Goal: Information Seeking & Learning: Find specific fact

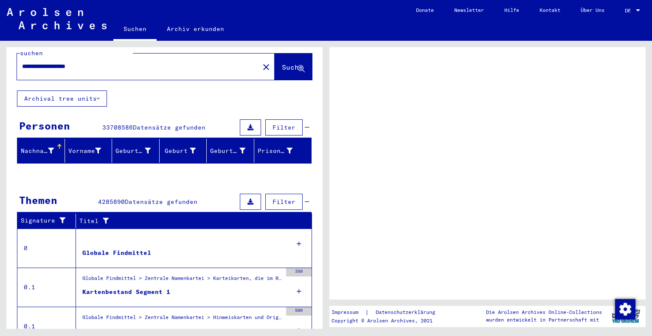
scroll to position [14, 0]
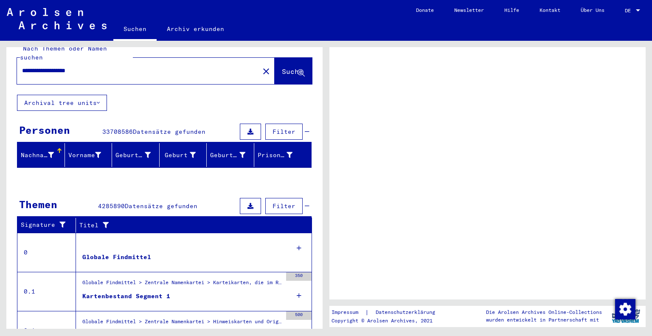
click at [275, 60] on button "Suche" at bounding box center [293, 71] width 37 height 26
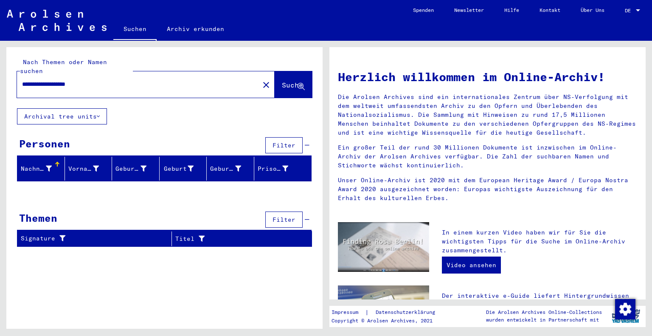
click at [136, 80] on input "**********" at bounding box center [135, 84] width 227 height 9
click at [282, 81] on span "Suche" at bounding box center [292, 85] width 21 height 8
click at [132, 80] on input "**********" at bounding box center [135, 84] width 227 height 9
click at [293, 81] on span "Suche" at bounding box center [293, 85] width 23 height 9
click at [128, 80] on input "**********" at bounding box center [135, 84] width 227 height 9
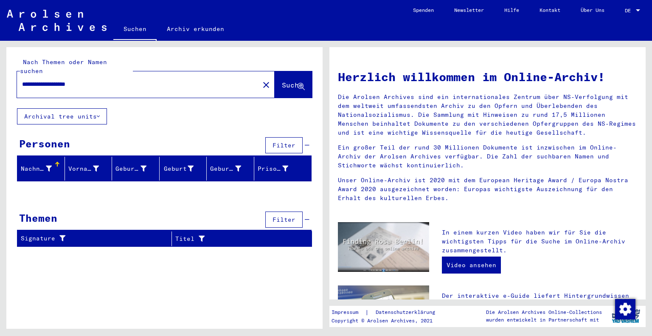
click at [52, 80] on input "**********" at bounding box center [135, 84] width 227 height 9
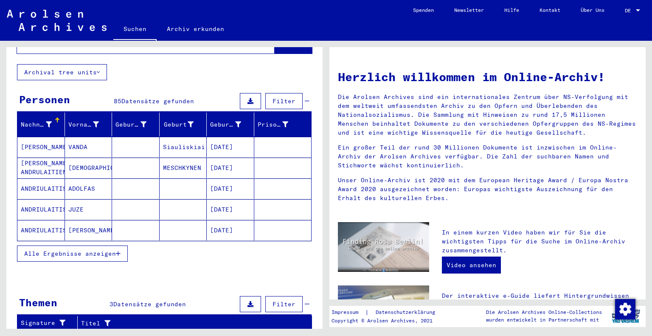
scroll to position [45, 0]
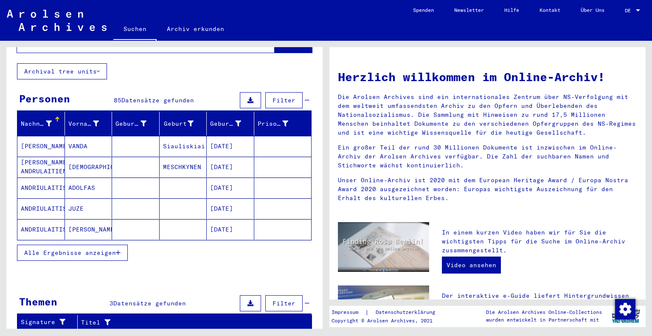
click at [106, 249] on span "Alle Ergebnisse anzeigen" at bounding box center [70, 253] width 92 height 8
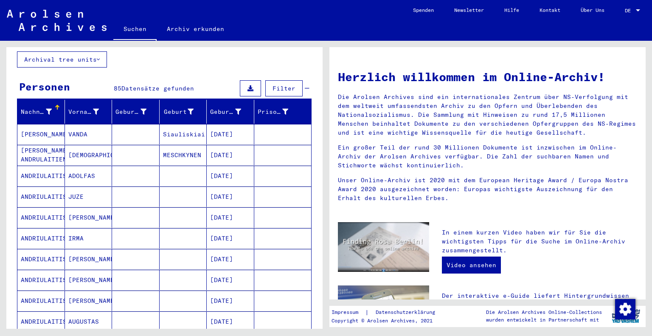
scroll to position [0, 0]
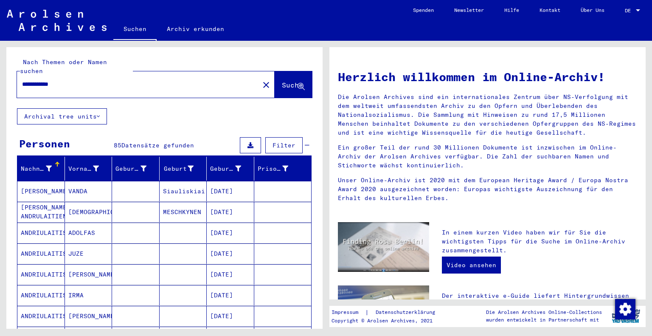
click at [41, 80] on input "**********" at bounding box center [135, 84] width 227 height 9
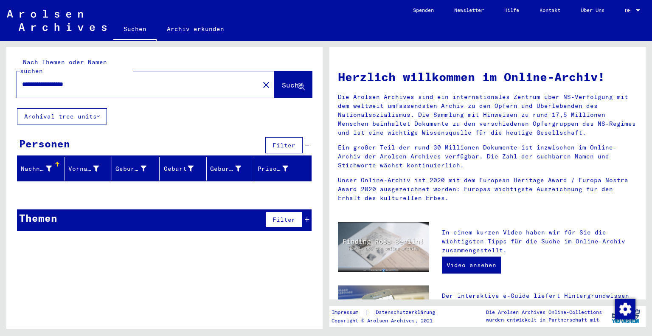
click at [41, 80] on input "**********" at bounding box center [135, 84] width 227 height 9
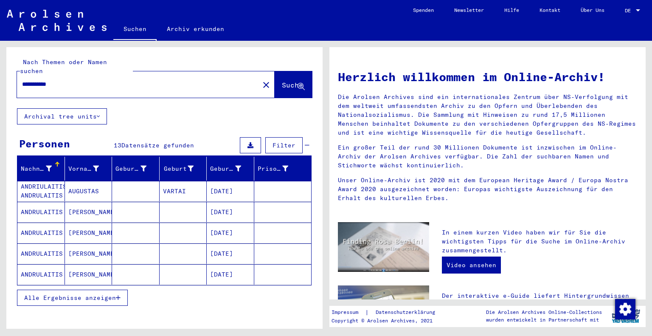
scroll to position [34, 0]
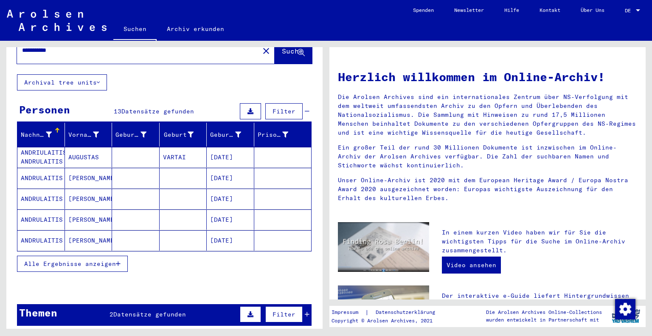
click at [106, 256] on button "Alle Ergebnisse anzeigen" at bounding box center [72, 264] width 111 height 16
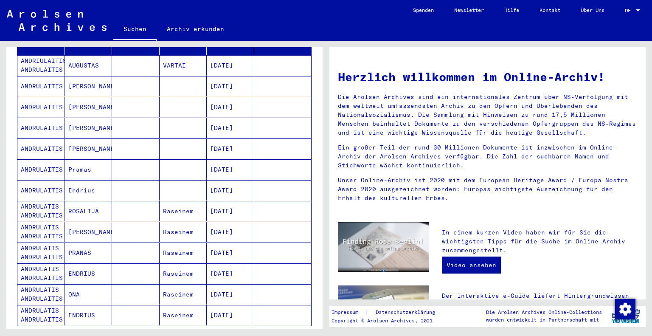
scroll to position [147, 0]
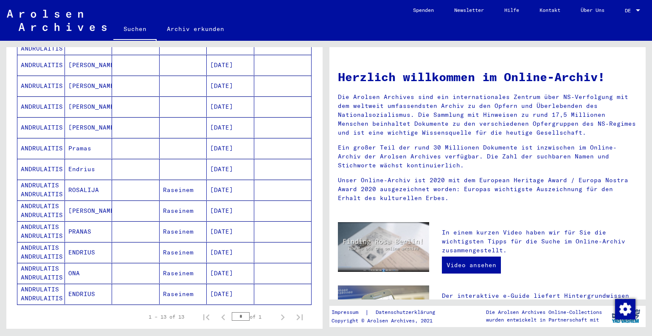
click at [184, 161] on mat-cell at bounding box center [184, 169] width 48 height 20
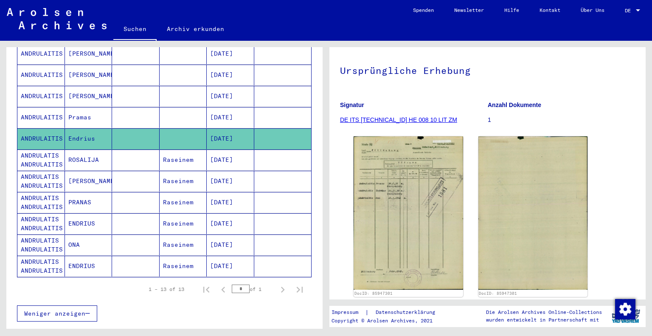
scroll to position [183, 0]
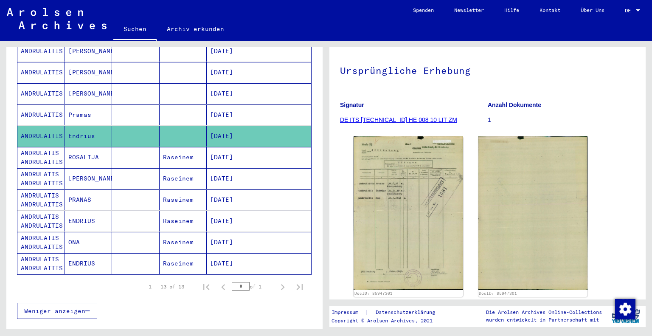
click at [631, 164] on yv-its-full-details "2 Registrierungen von Ausländern und deutschen Verfolgten durch öffentliche Ein…" at bounding box center [488, 168] width 316 height 346
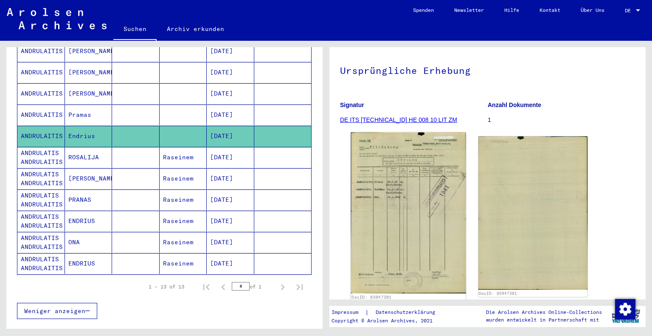
click at [362, 187] on img at bounding box center [408, 212] width 115 height 161
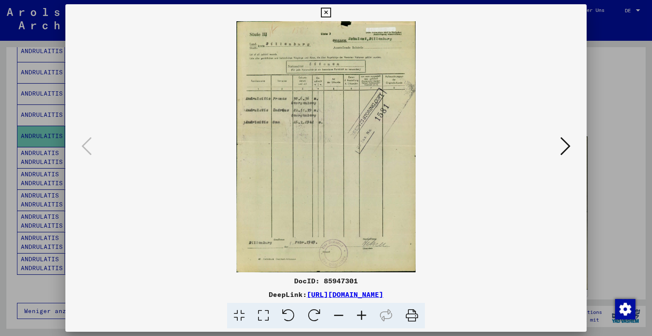
click at [637, 145] on div at bounding box center [326, 168] width 652 height 336
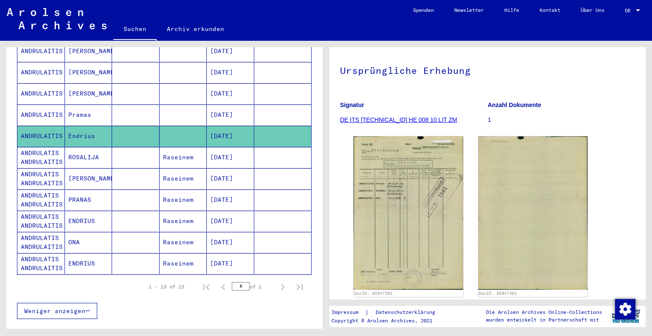
click at [600, 151] on div "DocID: 85947301 DocID: 85947301" at bounding box center [487, 216] width 275 height 167
click at [183, 152] on mat-cell "Raseinem" at bounding box center [184, 157] width 48 height 21
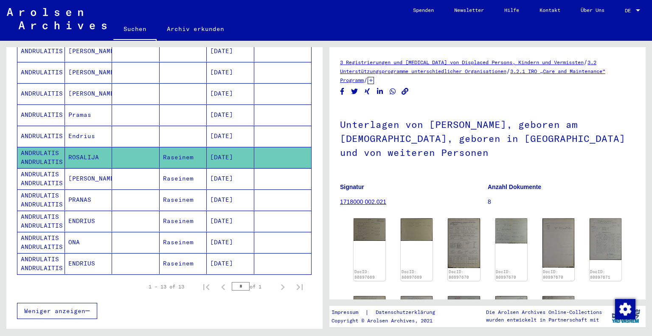
click at [236, 253] on mat-cell "[DATE]" at bounding box center [231, 263] width 48 height 21
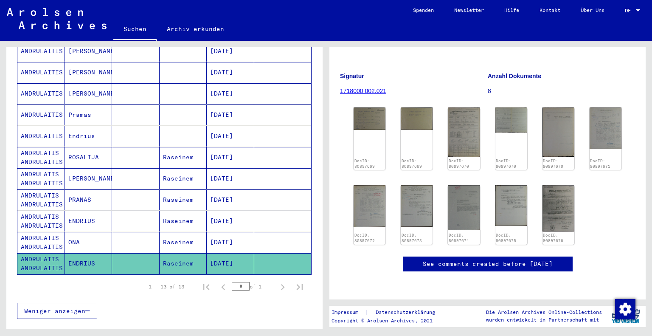
scroll to position [137, 0]
click at [364, 107] on div "DocID: 80897669" at bounding box center [370, 138] width 34 height 65
click at [366, 106] on img at bounding box center [370, 118] width 34 height 24
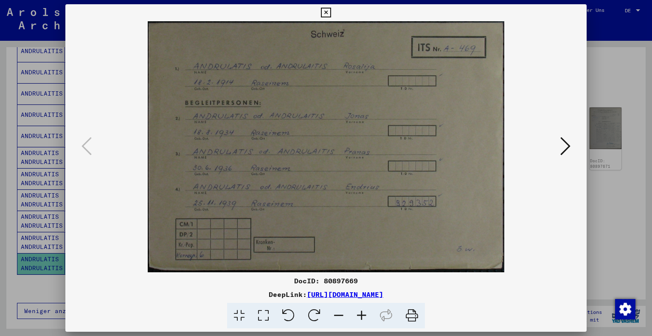
click at [577, 141] on div at bounding box center [326, 146] width 522 height 251
click at [566, 144] on icon at bounding box center [566, 146] width 10 height 20
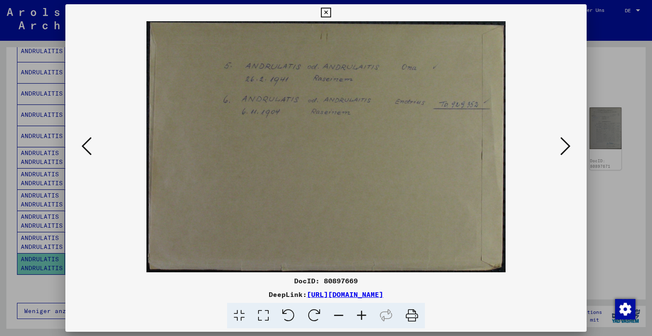
click at [566, 144] on icon at bounding box center [566, 146] width 10 height 20
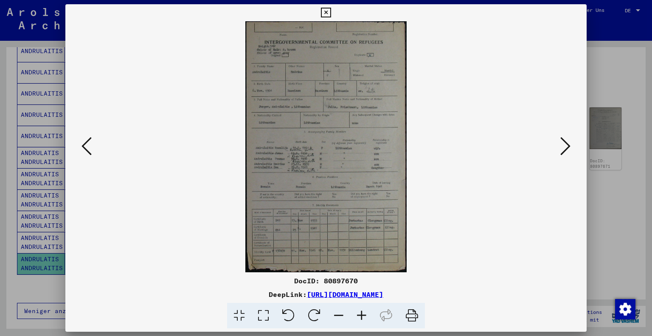
click at [566, 145] on icon at bounding box center [566, 146] width 10 height 20
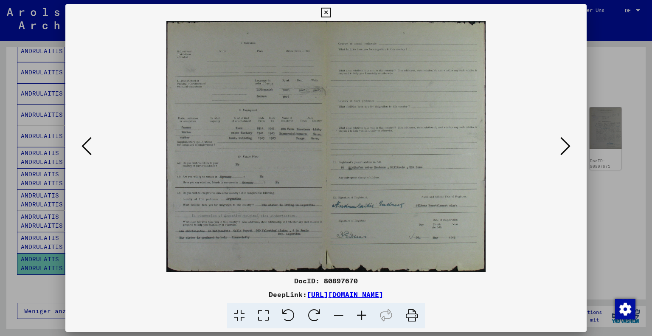
click at [562, 146] on icon at bounding box center [566, 146] width 10 height 20
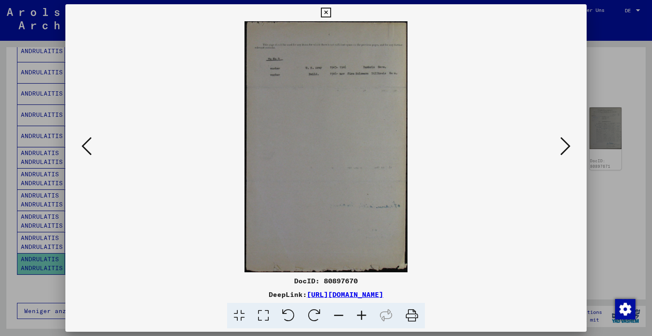
click at [562, 146] on icon at bounding box center [566, 146] width 10 height 20
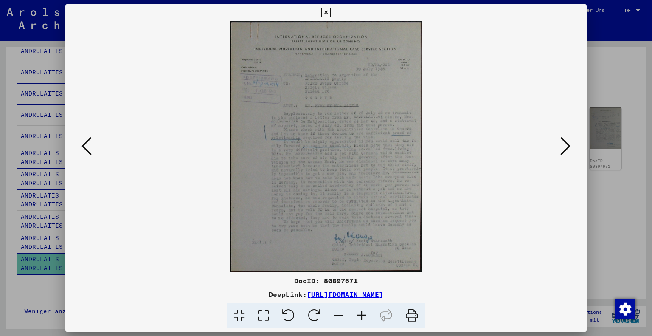
click at [561, 144] on icon at bounding box center [566, 146] width 10 height 20
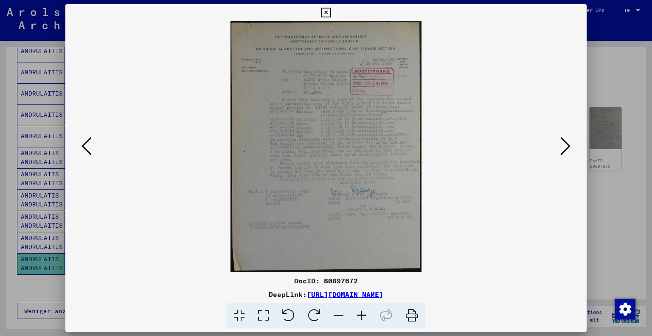
click at [565, 144] on icon at bounding box center [566, 146] width 10 height 20
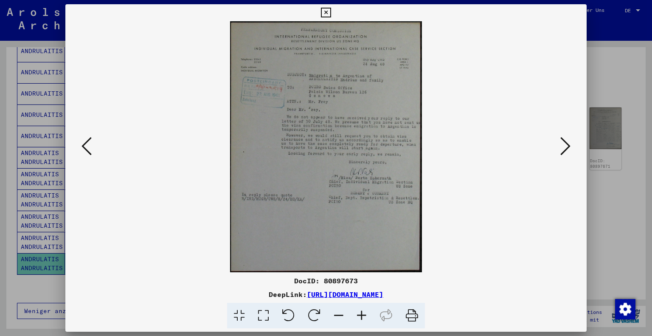
click at [568, 141] on icon at bounding box center [566, 146] width 10 height 20
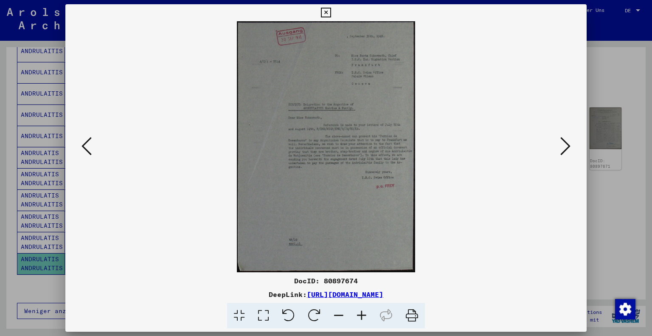
click at [568, 141] on icon at bounding box center [566, 146] width 10 height 20
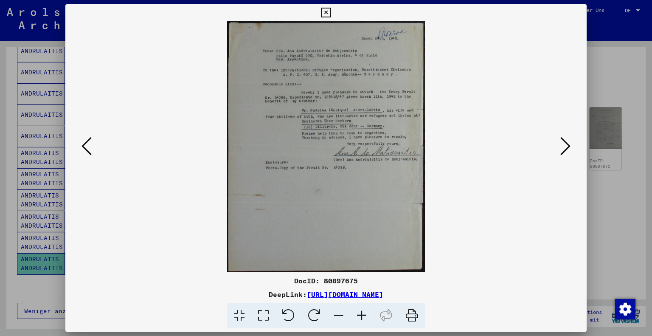
click at [567, 143] on icon at bounding box center [566, 146] width 10 height 20
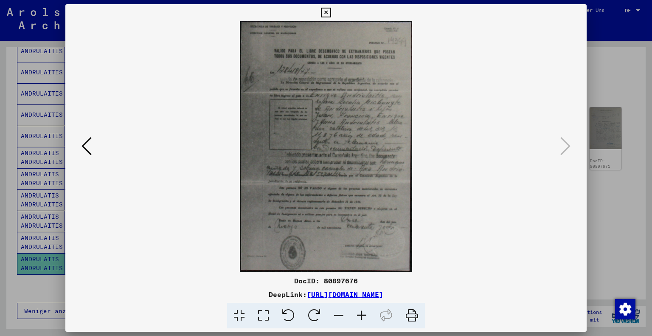
click at [0, 124] on div at bounding box center [326, 168] width 652 height 336
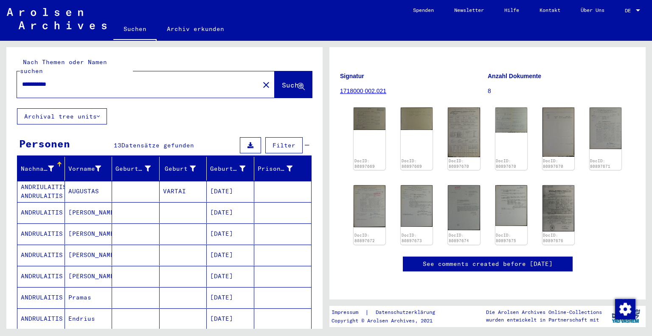
scroll to position [0, 0]
click at [22, 80] on input "**********" at bounding box center [138, 84] width 232 height 9
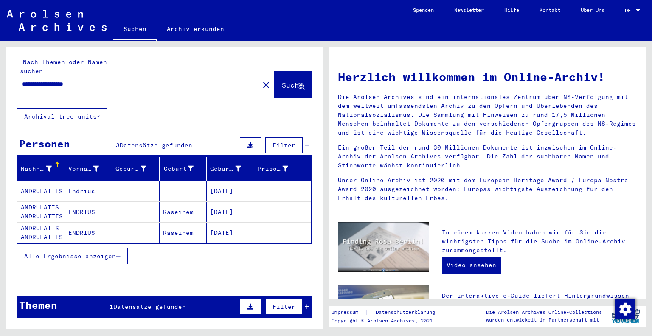
click at [121, 223] on mat-cell at bounding box center [136, 233] width 48 height 20
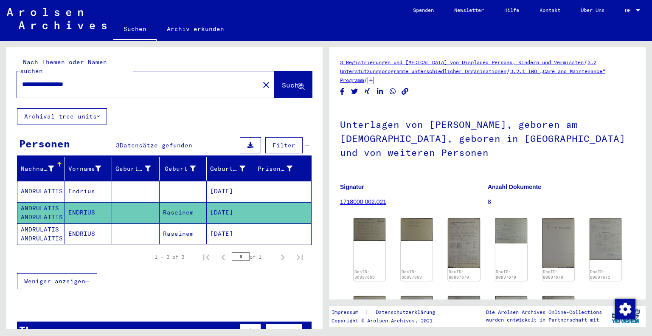
click at [154, 225] on mat-cell at bounding box center [136, 233] width 48 height 21
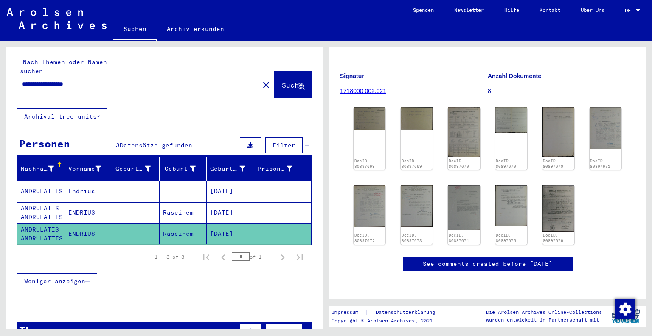
scroll to position [114, 0]
click at [620, 228] on div "DocID: 80897669 DocID: 80897669 DocID: 80897670 DocID: 80897670 DocID: 80897670…" at bounding box center [487, 176] width 295 height 144
click at [566, 203] on img at bounding box center [559, 208] width 34 height 49
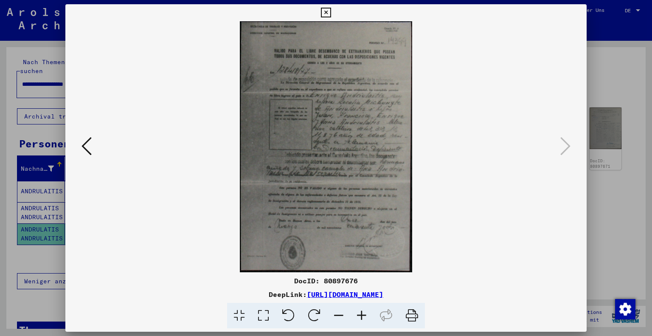
click at [82, 151] on icon at bounding box center [87, 146] width 10 height 20
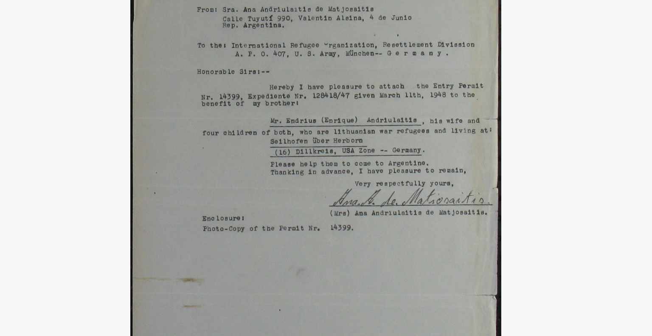
drag, startPoint x: 338, startPoint y: 98, endPoint x: 338, endPoint y: 104, distance: 5.6
click at [338, 104] on img at bounding box center [326, 146] width 464 height 251
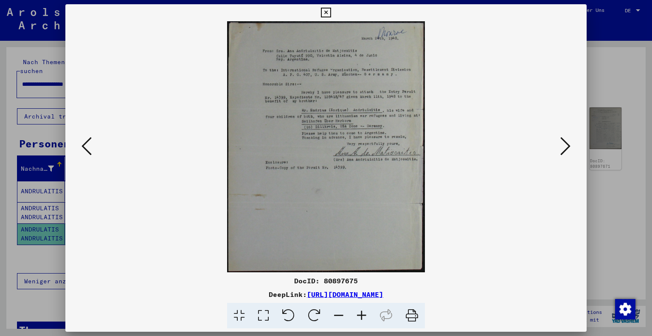
click at [81, 144] on button at bounding box center [86, 147] width 15 height 24
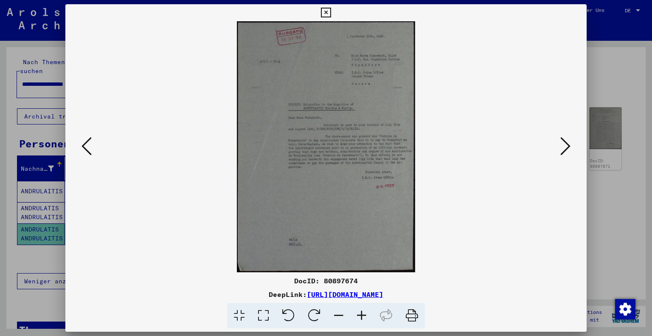
click at [96, 145] on img at bounding box center [326, 146] width 464 height 251
click at [87, 146] on icon at bounding box center [87, 146] width 10 height 20
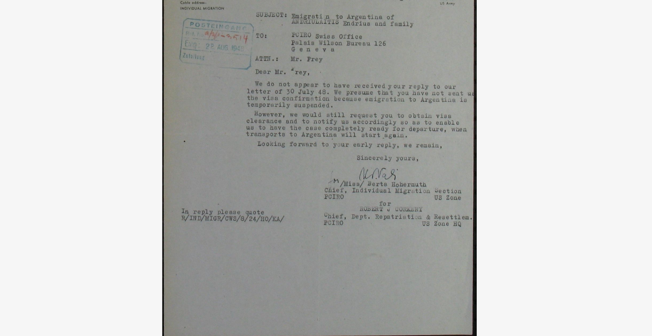
drag, startPoint x: 336, startPoint y: 169, endPoint x: 336, endPoint y: 212, distance: 43.3
click at [336, 212] on img at bounding box center [326, 146] width 464 height 251
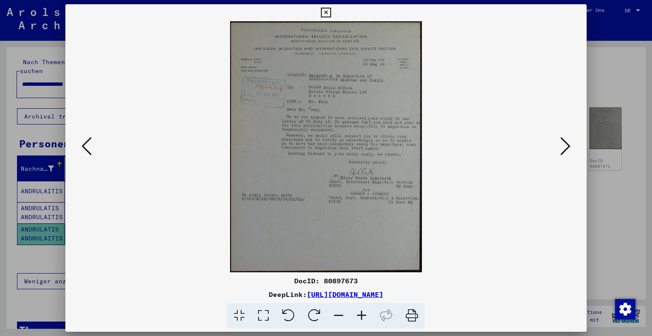
click at [85, 144] on icon at bounding box center [87, 146] width 10 height 20
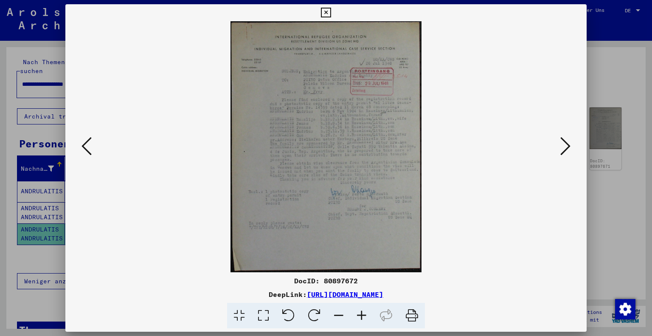
click at [88, 148] on icon at bounding box center [87, 146] width 10 height 20
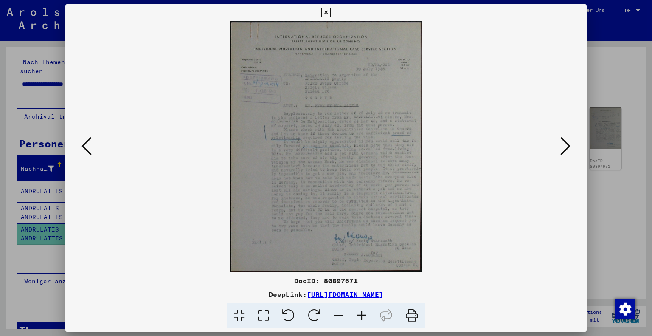
click at [88, 141] on icon at bounding box center [87, 146] width 10 height 20
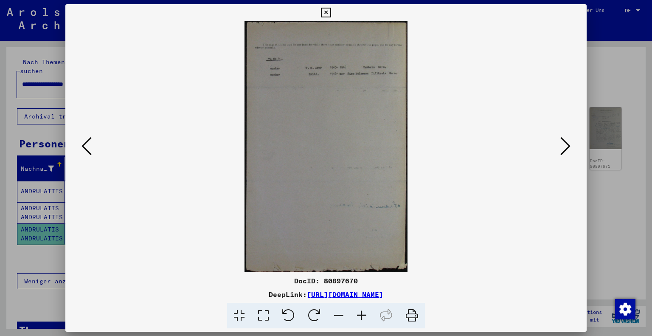
click at [79, 146] on button at bounding box center [86, 147] width 15 height 24
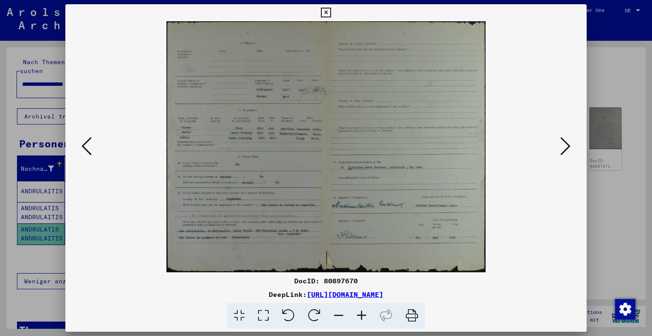
click at [80, 152] on button at bounding box center [86, 147] width 15 height 24
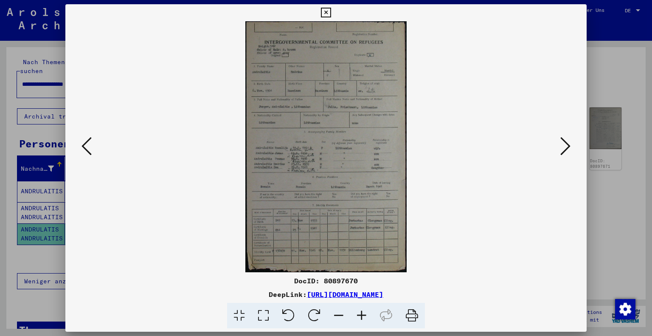
click at [82, 144] on icon at bounding box center [87, 146] width 10 height 20
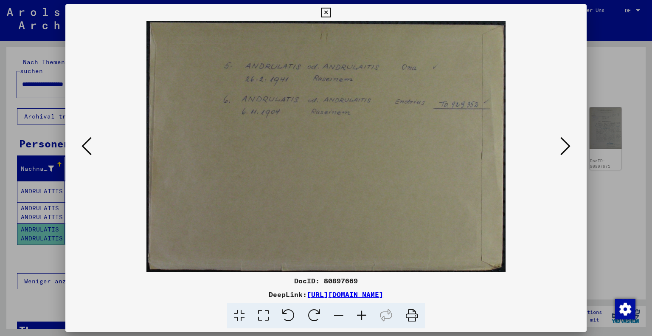
click at [94, 145] on img at bounding box center [326, 146] width 464 height 251
click at [86, 145] on icon at bounding box center [87, 146] width 10 height 20
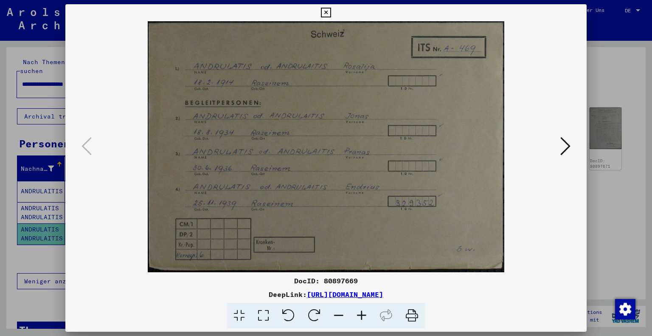
click at [11, 199] on div at bounding box center [326, 168] width 652 height 336
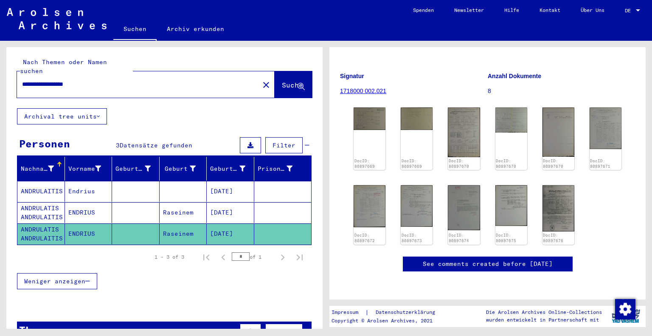
click at [25, 80] on input "**********" at bounding box center [138, 84] width 232 height 9
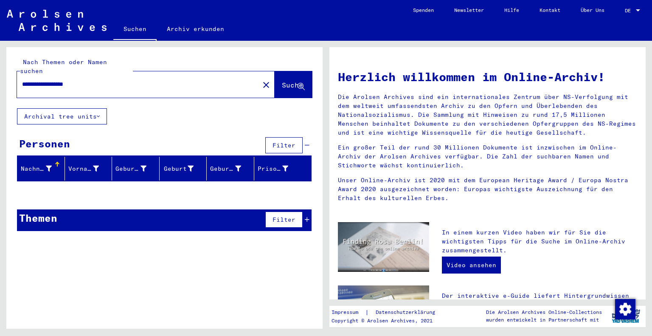
click at [130, 80] on input "**********" at bounding box center [135, 84] width 227 height 9
click at [66, 80] on input "**********" at bounding box center [135, 84] width 227 height 9
click at [30, 80] on input "**********" at bounding box center [135, 84] width 227 height 9
type input "**********"
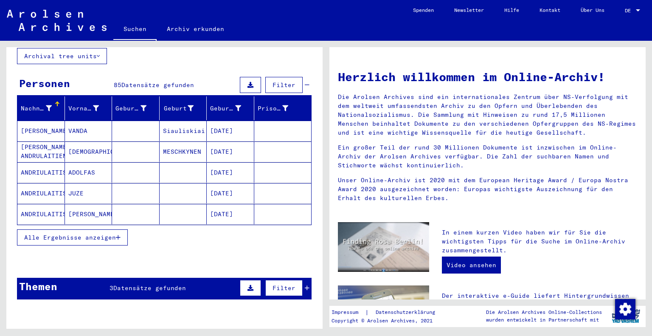
scroll to position [57, 0]
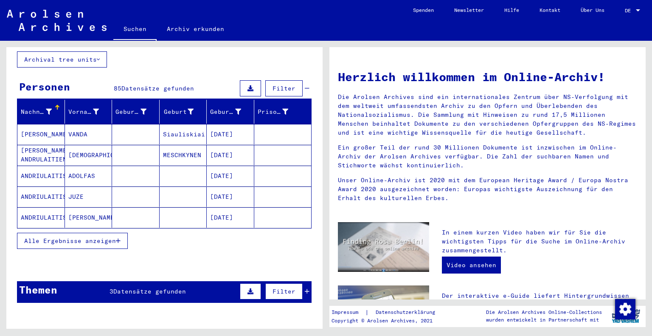
click at [91, 237] on span "Alle Ergebnisse anzeigen" at bounding box center [70, 241] width 92 height 8
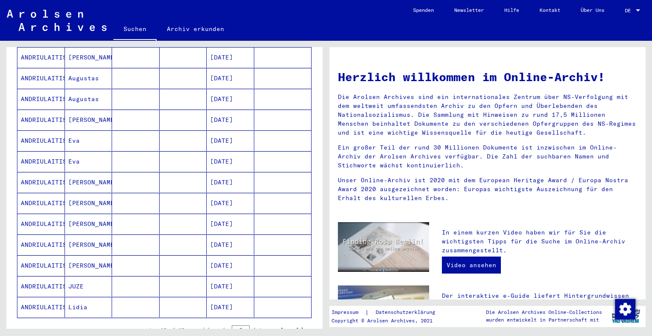
scroll to position [411, 0]
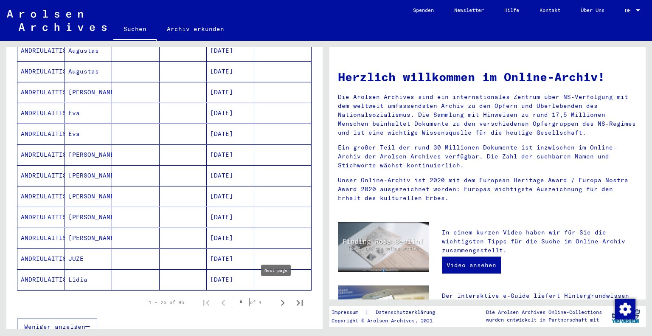
click at [277, 297] on icon "Next page" at bounding box center [283, 303] width 12 height 12
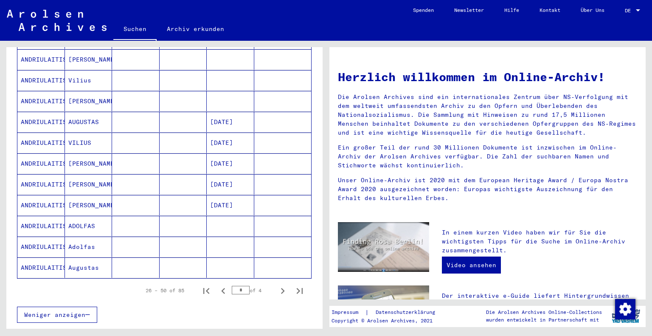
scroll to position [609, 0]
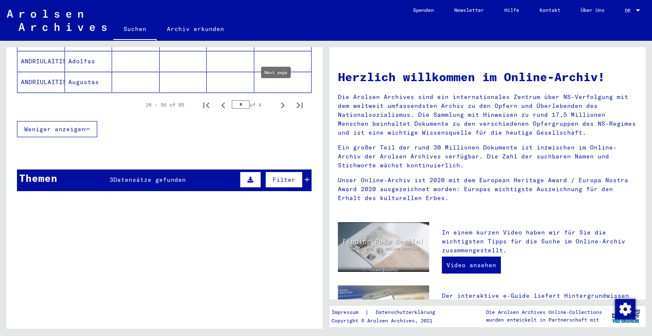
click at [277, 99] on icon "Next page" at bounding box center [283, 105] width 12 height 12
type input "*"
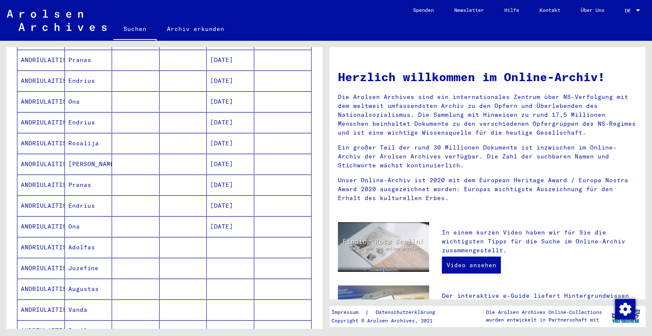
scroll to position [341, 0]
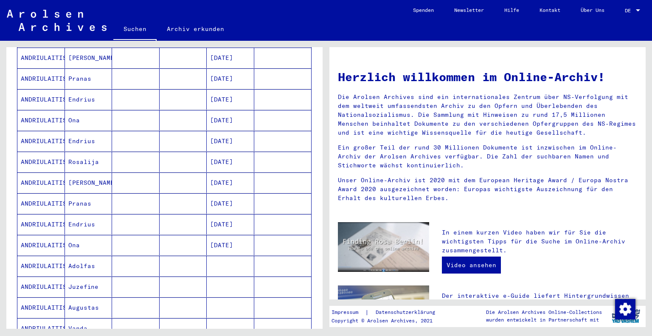
click at [161, 131] on mat-cell at bounding box center [184, 141] width 48 height 20
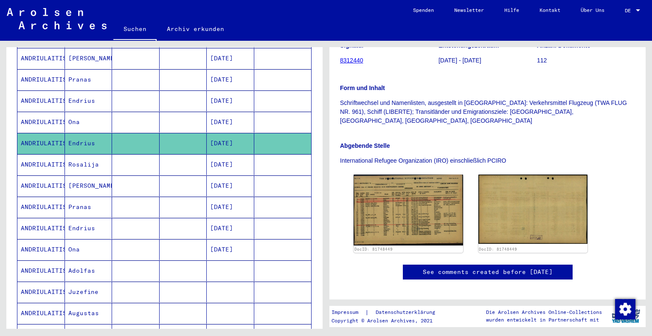
scroll to position [175, 0]
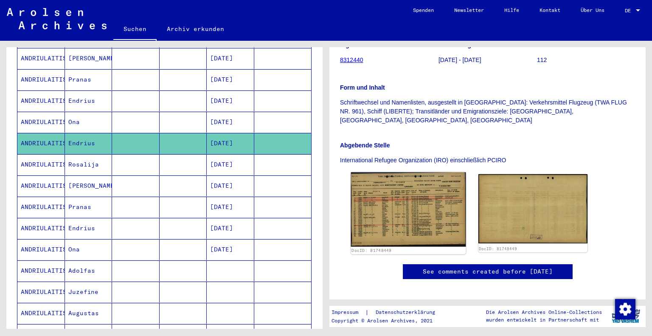
click at [430, 195] on img at bounding box center [408, 209] width 115 height 74
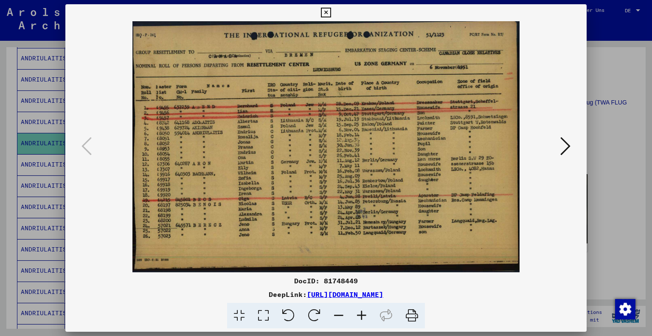
click at [41, 177] on div at bounding box center [326, 168] width 652 height 336
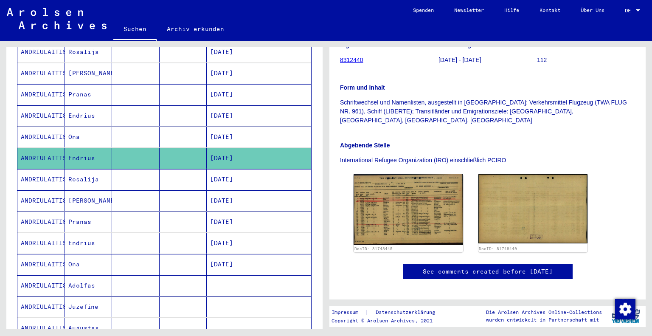
scroll to position [330, 0]
click at [166, 106] on mat-cell at bounding box center [184, 116] width 48 height 21
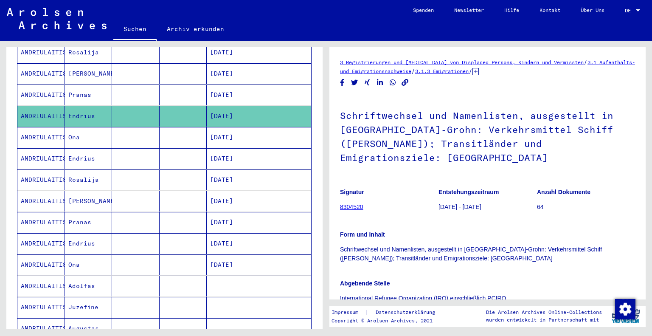
click at [74, 23] on img at bounding box center [57, 18] width 100 height 21
